Goal: Ask a question

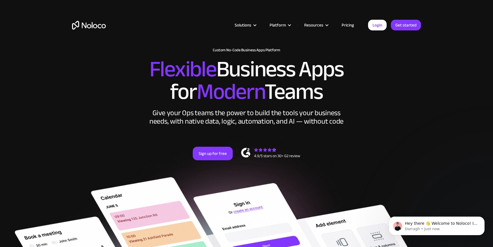
click at [351, 26] on link "Pricing" at bounding box center [348, 24] width 26 height 7
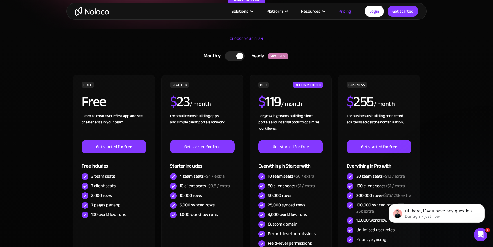
click at [375, 38] on div "CHOOSE YOUR PLAN" at bounding box center [246, 42] width 349 height 14
click at [401, 13] on link "Get started" at bounding box center [403, 11] width 30 height 11
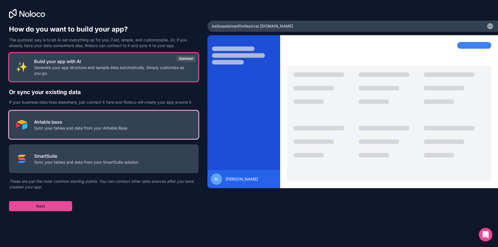
click at [113, 118] on button "Airtable base Sync your tables and data from your Airtable Base" at bounding box center [103, 125] width 189 height 28
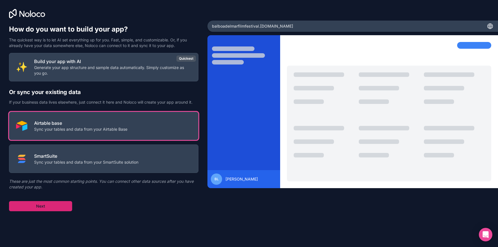
click at [50, 206] on button "Next" at bounding box center [40, 206] width 63 height 10
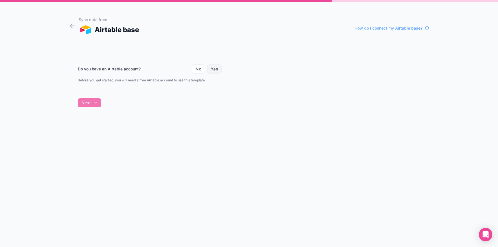
click at [216, 68] on button "Yes" at bounding box center [214, 68] width 15 height 9
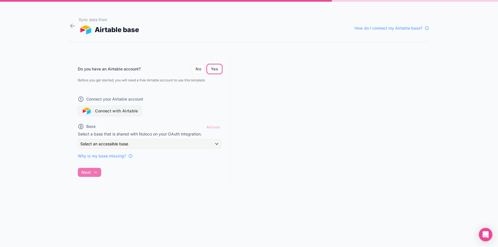
click at [121, 110] on button "Connect with Airtable" at bounding box center [110, 111] width 64 height 11
click at [120, 110] on button "Connect with Airtable" at bounding box center [110, 111] width 64 height 11
click at [383, 29] on span "How do I connect my Airtable base?" at bounding box center [388, 28] width 68 height 6
click at [122, 111] on button "Connect with Airtable" at bounding box center [110, 111] width 64 height 11
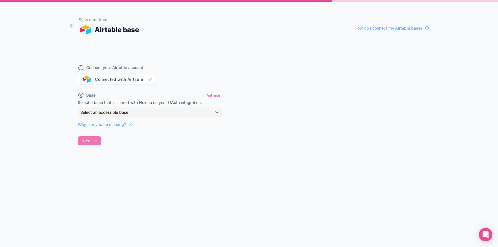
click at [223, 69] on div "Connect your Airtable account Connected with Airtable Base Refresh Select a bas…" at bounding box center [150, 102] width 162 height 106
click at [89, 142] on div "Connect your Airtable account Connected with Airtable Base Refresh Select a bas…" at bounding box center [150, 102] width 162 height 106
click at [215, 113] on div "Select an accessible base" at bounding box center [149, 112] width 143 height 9
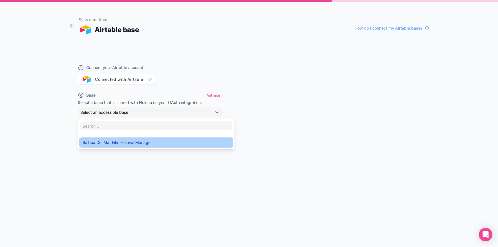
click at [156, 142] on div "Balboa Del Mar Film Festival Manager" at bounding box center [156, 142] width 147 height 7
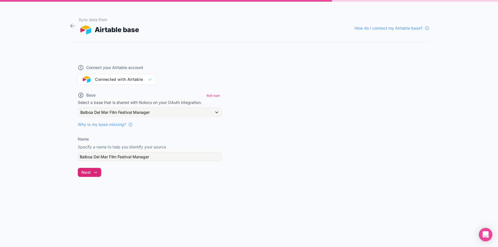
click at [92, 171] on button "Next" at bounding box center [89, 172] width 23 height 9
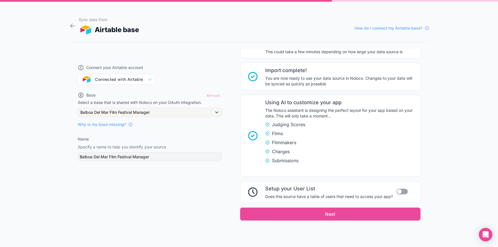
scroll to position [96, 0]
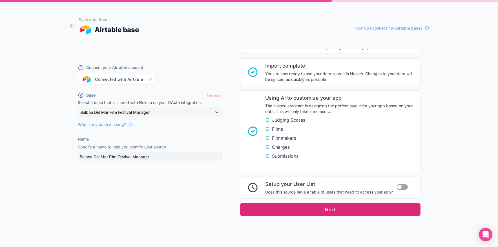
click at [330, 210] on button "Next" at bounding box center [330, 209] width 180 height 13
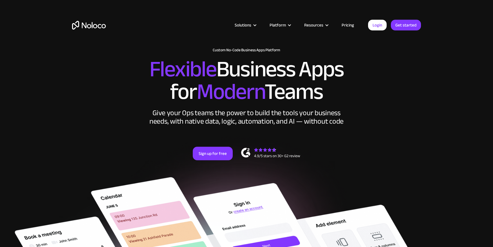
click at [346, 27] on link "Pricing" at bounding box center [348, 24] width 26 height 7
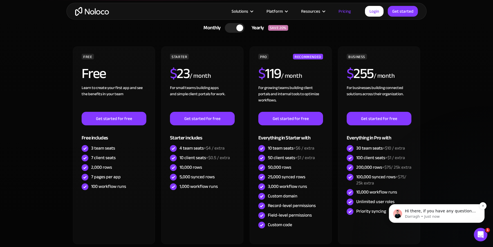
click at [412, 218] on p "Darragh • Just now" at bounding box center [441, 216] width 73 height 5
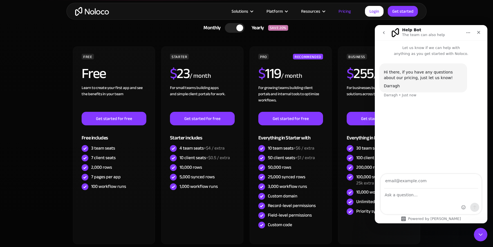
click at [394, 182] on input "Your email" at bounding box center [431, 181] width 94 height 14
click at [419, 181] on input "Is there discounted procing for 501c3 organizations?" at bounding box center [431, 181] width 94 height 14
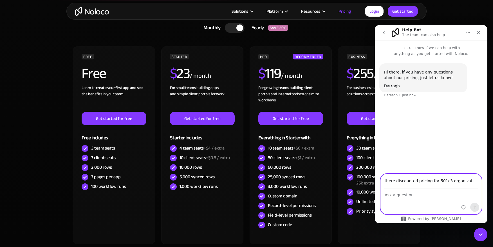
drag, startPoint x: 434, startPoint y: 204, endPoint x: 423, endPoint y: 201, distance: 11.1
click at [434, 204] on div "Intercom messenger" at bounding box center [431, 201] width 101 height 25
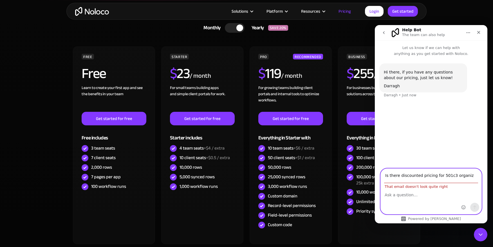
scroll to position [0, 6]
drag, startPoint x: 394, startPoint y: 175, endPoint x: 476, endPoint y: 175, distance: 81.7
click at [476, 175] on div "Is there discounted pricing for 501c3 organizations? That email doesn't look qu…" at bounding box center [431, 191] width 101 height 46
click at [475, 176] on div "Intercom messenger" at bounding box center [471, 191] width 22 height 45
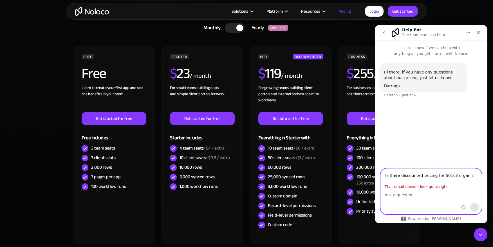
scroll to position [0, 6]
drag, startPoint x: 387, startPoint y: 177, endPoint x: 483, endPoint y: 175, distance: 96.6
click at [483, 175] on div "Is there discounted pricing for 501c3 organizations? That email doesn't look qu…" at bounding box center [431, 191] width 113 height 46
type input "I"
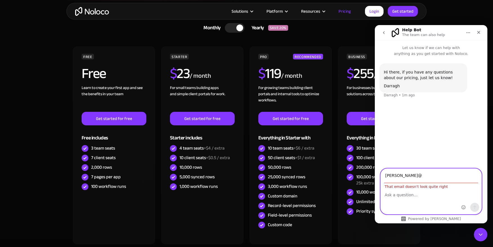
type input "[PERSON_NAME][EMAIL_ADDRESS][DOMAIN_NAME]"
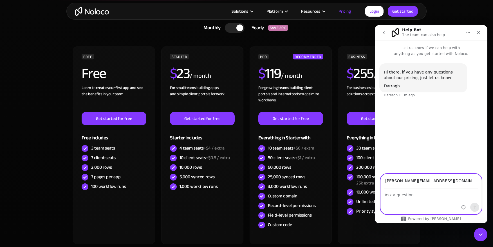
click at [390, 195] on textarea "Ask a question…" at bounding box center [431, 194] width 101 height 10
click at [446, 194] on textarea "Is there discounted pricing for 401c3 non-profit organizations?" at bounding box center [431, 196] width 101 height 15
click at [443, 194] on textarea "Is there discounted pricing for 401c3 non-profit organizations?" at bounding box center [431, 196] width 101 height 15
type textarea "Is there discounted pricing for 501c3 non-profit organizations?"
click at [475, 208] on icon "Send a message…" at bounding box center [475, 208] width 3 height 4
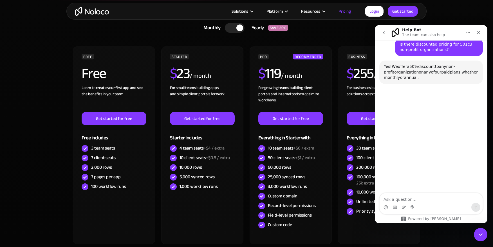
scroll to position [58, 0]
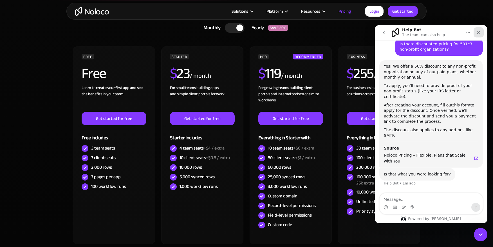
click at [479, 32] on icon "Close" at bounding box center [479, 32] width 3 height 3
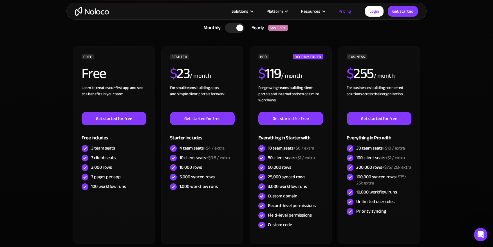
scroll to position [52, 0]
